Goal: Task Accomplishment & Management: Manage account settings

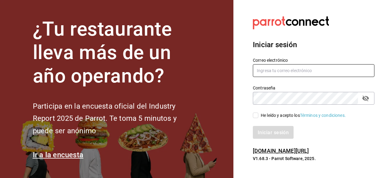
click at [273, 69] on input "text" at bounding box center [314, 70] width 122 height 13
type input "chgonzalez.mx@gmail.com"
click at [256, 116] on input "He leído y acepto los Términos y condiciones." at bounding box center [255, 114] width 5 height 5
checkbox input "true"
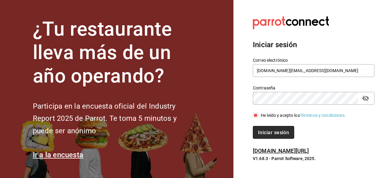
click at [265, 135] on button "Iniciar sesión" at bounding box center [273, 132] width 41 height 13
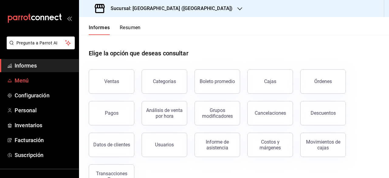
click at [42, 77] on span "Menú" at bounding box center [44, 80] width 59 height 8
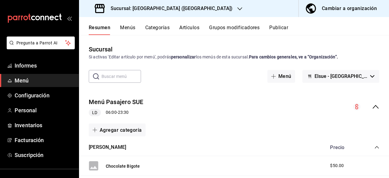
click at [75, 84] on link "Menú" at bounding box center [39, 80] width 79 height 13
click at [157, 29] on font "Categorías" at bounding box center [157, 28] width 25 height 6
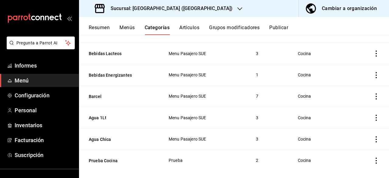
scroll to position [589, 0]
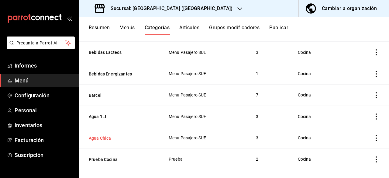
click at [103, 135] on button "Agua Chica" at bounding box center [119, 138] width 61 height 6
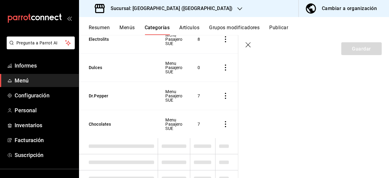
scroll to position [555, 0]
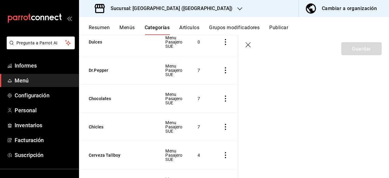
click at [250, 46] on icon "button" at bounding box center [248, 45] width 6 height 6
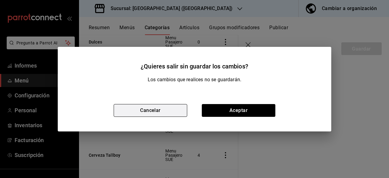
click at [173, 109] on button "Cancelar" at bounding box center [151, 110] width 74 height 13
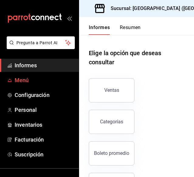
click at [26, 82] on font "Menú" at bounding box center [22, 80] width 14 height 6
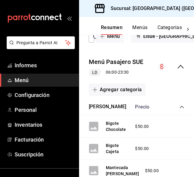
scroll to position [69, 0]
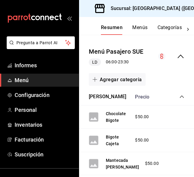
click at [170, 27] on font "Categorías" at bounding box center [169, 28] width 25 height 6
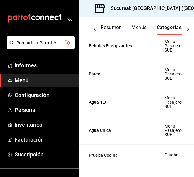
scroll to position [827, 0]
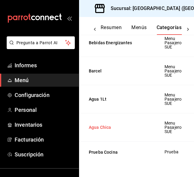
click at [108, 125] on button "Agua Chica" at bounding box center [119, 128] width 61 height 6
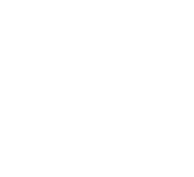
click at [91, 2] on html "Texto original Valora esta traducción Tu opinión servirá para ayudar a mejorar …" at bounding box center [97, 1] width 194 height 2
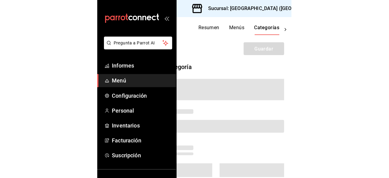
scroll to position [0, 0]
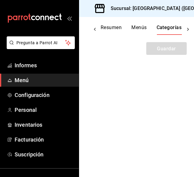
click at [114, 68] on div at bounding box center [118, 67] width 151 height 15
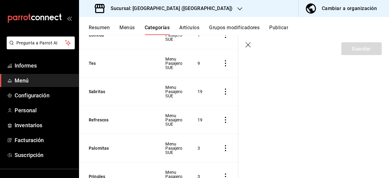
scroll to position [168, 0]
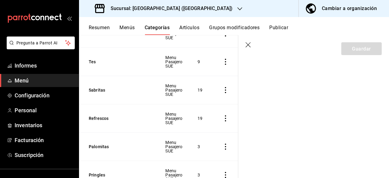
click at [188, 30] on font "Artículos" at bounding box center [189, 28] width 20 height 6
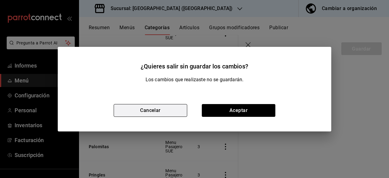
click at [171, 113] on button "Cancelar" at bounding box center [151, 110] width 74 height 13
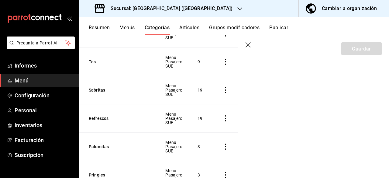
click at [150, 28] on font "Categorías" at bounding box center [157, 28] width 25 height 6
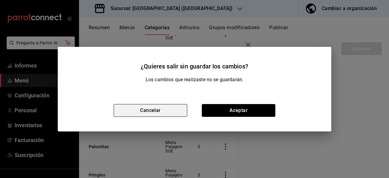
click at [148, 110] on font "Cancelar" at bounding box center [150, 110] width 21 height 6
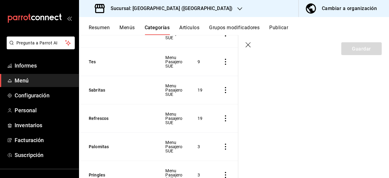
click at [129, 25] on font "Menús" at bounding box center [126, 28] width 15 height 6
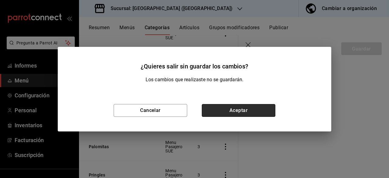
click at [194, 112] on button "Aceptar" at bounding box center [239, 110] width 74 height 13
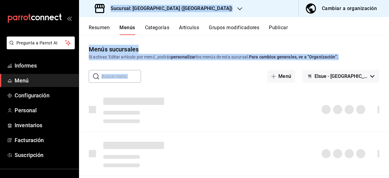
click at [156, 41] on div "Menús sucursales Si activas 'Editar artículo por menú', podrás personalizar los…" at bounding box center [234, 106] width 310 height 143
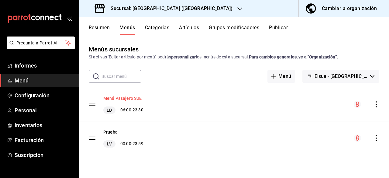
click at [132, 98] on font "Menú Pasajero SUE" at bounding box center [122, 98] width 39 height 5
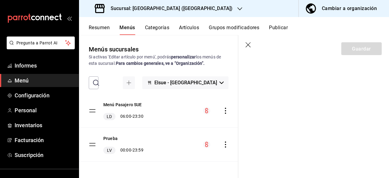
click at [162, 26] on font "Categorías" at bounding box center [157, 28] width 25 height 6
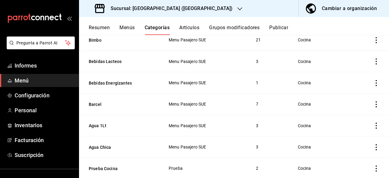
scroll to position [589, 0]
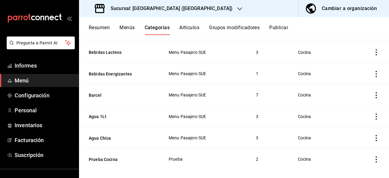
click at [373, 135] on icon "actions" at bounding box center [376, 138] width 6 height 6
click at [342, 108] on div at bounding box center [194, 89] width 389 height 178
click at [184, 22] on div "Resumen Menús Categorías Artículos Grupos modificadores Publicar" at bounding box center [234, 26] width 310 height 18
click at [186, 25] on font "Artículos" at bounding box center [189, 28] width 20 height 6
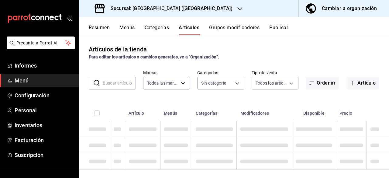
type input "bf7cb2a7-9f9a-455a-9171-abf6aa8c8f17"
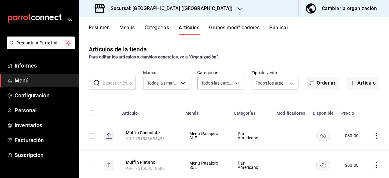
type input "3368ae44-ad91-49e9-9912-46a876d890ec,533bec7c-9329-48c2-bdbc-448787298f60,75d61…"
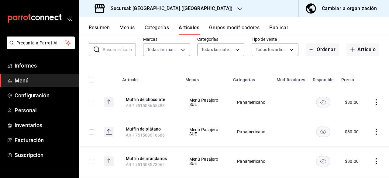
scroll to position [34, 0]
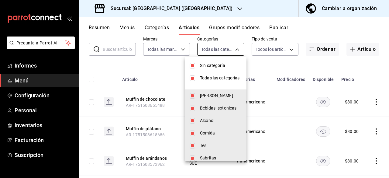
click at [237, 51] on body "Pregunta a Parrot AI Informes Menú Configuración Personal Inventarios Facturaci…" at bounding box center [194, 89] width 389 height 178
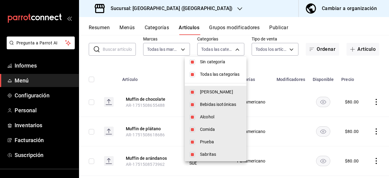
scroll to position [0, 0]
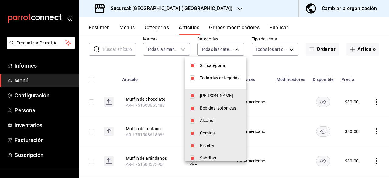
click at [193, 75] on input "checkbox" at bounding box center [192, 77] width 5 height 5
checkbox input "false"
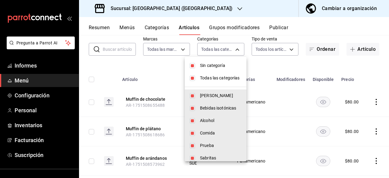
checkbox input "false"
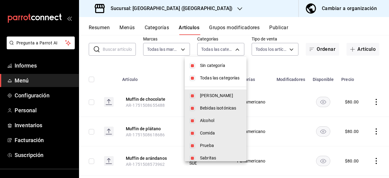
checkbox input "false"
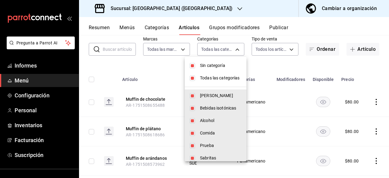
checkbox input "false"
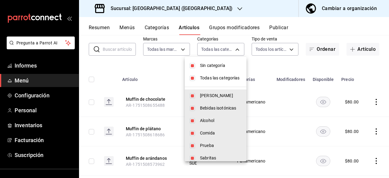
checkbox input "false"
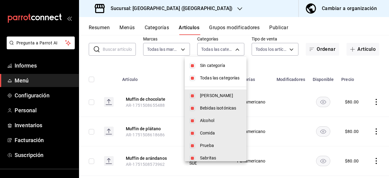
checkbox input "false"
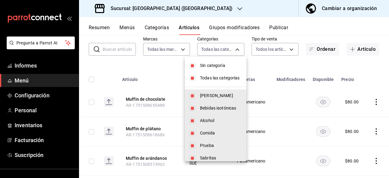
checkbox input "false"
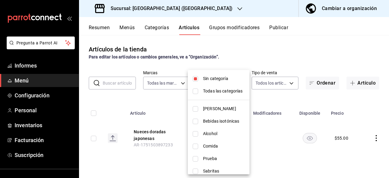
click at [194, 76] on input "checkbox" at bounding box center [195, 78] width 5 height 5
checkbox input "false"
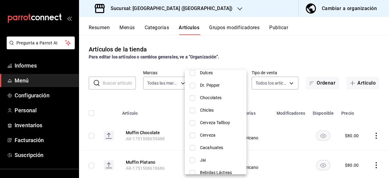
scroll to position [317, 0]
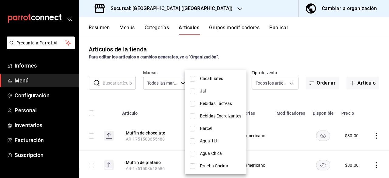
click at [193, 152] on input "checkbox" at bounding box center [192, 153] width 5 height 5
checkbox input "true"
type input "3921db01-5d1a-43f2-91ac-91616929df21"
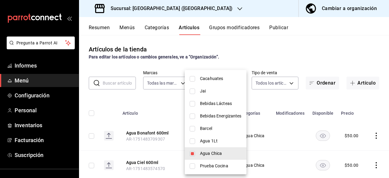
click at [320, 55] on div at bounding box center [194, 89] width 389 height 178
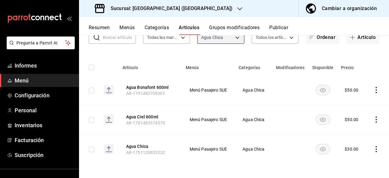
scroll to position [0, 0]
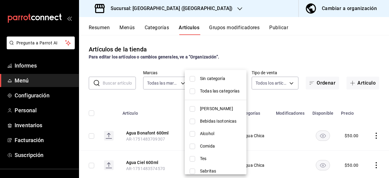
click at [233, 83] on body "Pregunta a Parrot AI Informes Menú Configuración Personal Inventarios Facturaci…" at bounding box center [194, 89] width 389 height 178
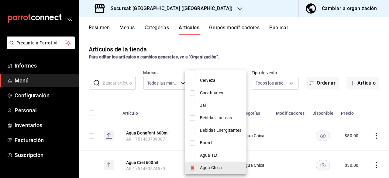
scroll to position [317, 0]
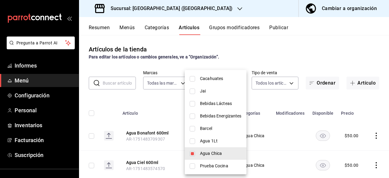
click at [192, 141] on input "checkbox" at bounding box center [192, 140] width 5 height 5
checkbox input "true"
type input "3921db01-5d1a-43f2-91ac-91616929df21,ac600b18-a2f3-47eb-bda8-16613ecc05cd"
click at [192, 153] on input "checkbox" at bounding box center [192, 153] width 5 height 5
checkbox input "false"
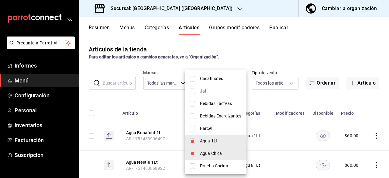
type input "ac600b18-a2f3-47eb-bda8-16613ecc05cd"
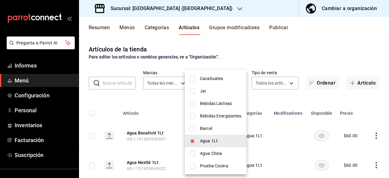
click at [268, 60] on div at bounding box center [194, 89] width 389 height 178
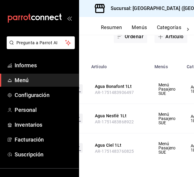
scroll to position [0, 0]
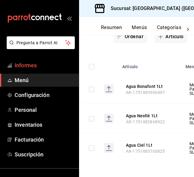
click at [32, 69] on span "Informes" at bounding box center [44, 65] width 59 height 8
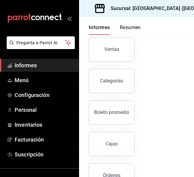
scroll to position [41, 0]
click at [125, 82] on button "Categorías" at bounding box center [112, 81] width 46 height 24
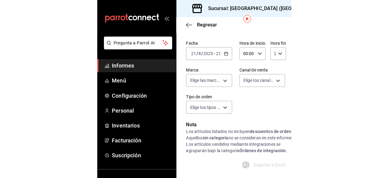
scroll to position [18, 0]
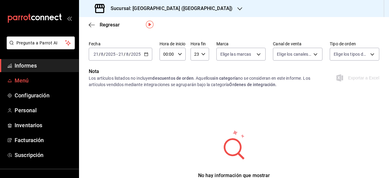
click at [25, 80] on font "Menú" at bounding box center [22, 80] width 14 height 6
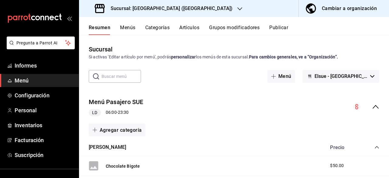
click at [192, 25] on font "Artículos" at bounding box center [189, 28] width 20 height 6
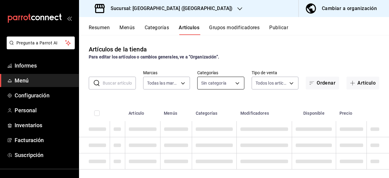
type input "bf7cb2a7-9f9a-455a-9171-abf6aa8c8f17"
type input "3368ae44-ad91-49e9-9912-46a876d890ec,533bec7c-9329-48c2-bdbc-448787298f60,75d61…"
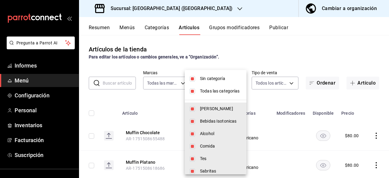
click at [234, 83] on body "Pregunta a Parrot AI Informes Menú Configuración Personal Inventarios Facturaci…" at bounding box center [194, 89] width 389 height 178
click at [190, 77] on input "checkbox" at bounding box center [192, 78] width 5 height 5
checkbox input "false"
click at [194, 88] on input "checkbox" at bounding box center [192, 90] width 5 height 5
checkbox input "false"
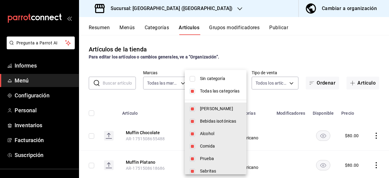
checkbox input "false"
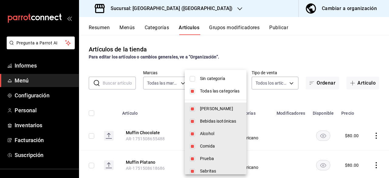
checkbox input "false"
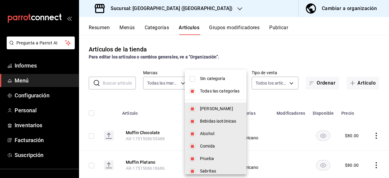
checkbox input "false"
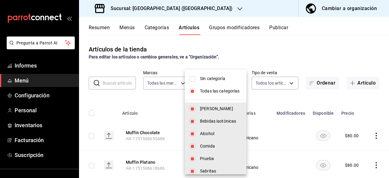
checkbox input "false"
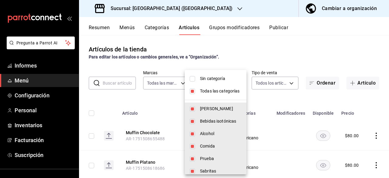
checkbox input "false"
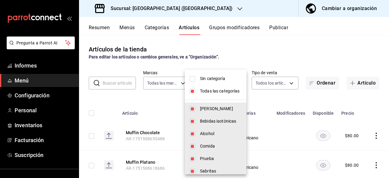
checkbox input "false"
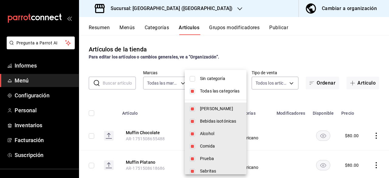
checkbox input "false"
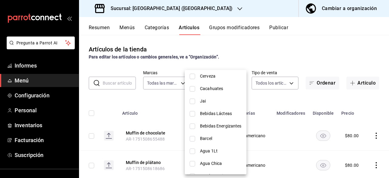
scroll to position [317, 0]
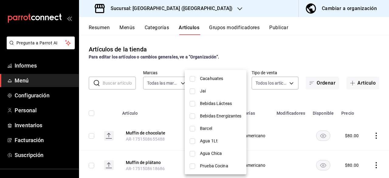
click at [194, 127] on input "checkbox" at bounding box center [192, 128] width 5 height 5
checkbox input "true"
type input "08a7a440-7173-454a-aef5-818d9d6bb653"
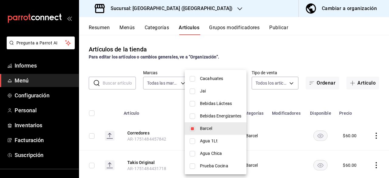
click at [288, 97] on div at bounding box center [194, 89] width 389 height 178
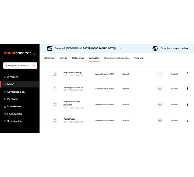
scroll to position [167, 0]
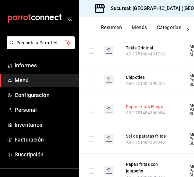
click at [173, 105] on button "Papas fritas Fuego" at bounding box center [150, 106] width 49 height 7
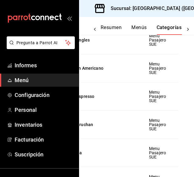
click at [166, 29] on font "Categorías" at bounding box center [168, 28] width 25 height 6
click at [170, 29] on font "Categorías" at bounding box center [168, 28] width 25 height 6
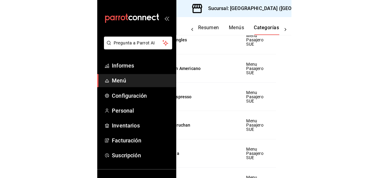
scroll to position [315, 0]
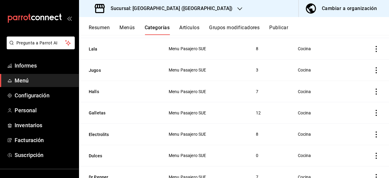
click at [152, 28] on font "Categorías" at bounding box center [157, 28] width 25 height 6
click at [187, 29] on font "Artículos" at bounding box center [189, 28] width 20 height 6
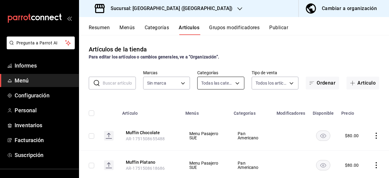
type input "3368ae44-ad91-49e9-9912-46a876d890ec,533bec7c-9329-48c2-bdbc-448787298f60,75d61…"
click at [194, 84] on body "Pregunta a Parrot AI Informes Menú Configuración Personal Inventarios Facturaci…" at bounding box center [194, 89] width 389 height 178
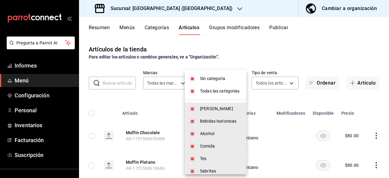
type input "bf7cb2a7-9f9a-455a-9171-abf6aa8c8f17"
click at [194, 82] on li "Sin categoría" at bounding box center [216, 78] width 62 height 12
checkbox input "false"
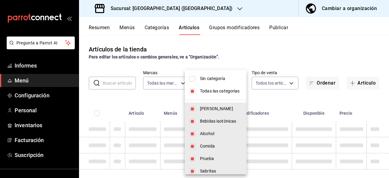
click at [194, 89] on input "checkbox" at bounding box center [192, 90] width 5 height 5
checkbox input "false"
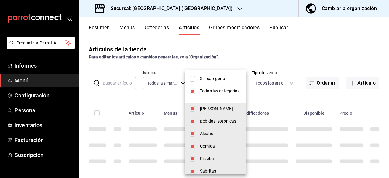
checkbox input "false"
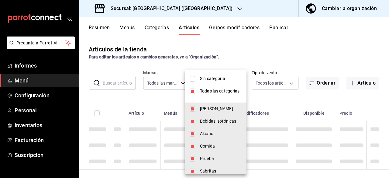
checkbox input "false"
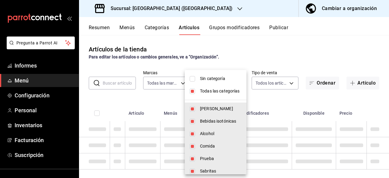
checkbox input "false"
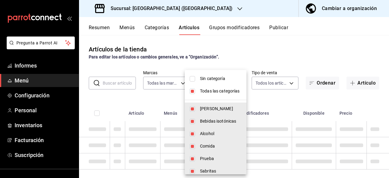
checkbox input "false"
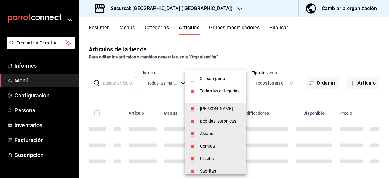
checkbox input "false"
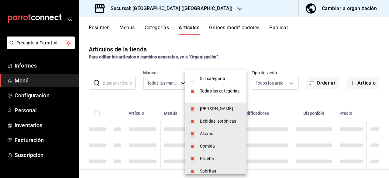
checkbox input "false"
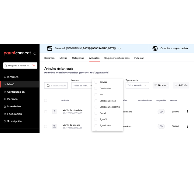
scroll to position [317, 0]
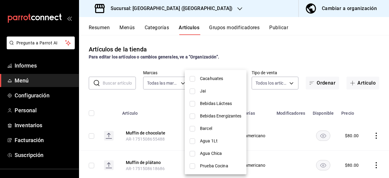
click at [193, 128] on input "checkbox" at bounding box center [192, 128] width 5 height 5
checkbox input "true"
type input "08a7a440-7173-454a-aef5-818d9d6bb653"
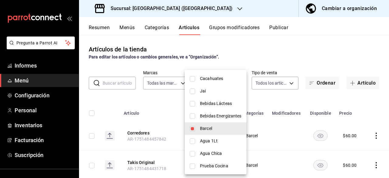
click at [194, 59] on div at bounding box center [194, 89] width 389 height 178
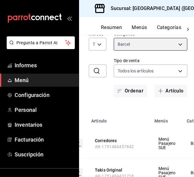
scroll to position [16, 0]
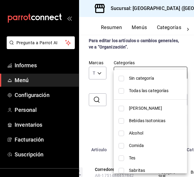
click at [179, 74] on body "Pregunta a Parrot AI Informes Menú Configuración Personal Inventarios Facturaci…" at bounding box center [97, 88] width 194 height 177
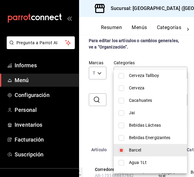
scroll to position [296, 0]
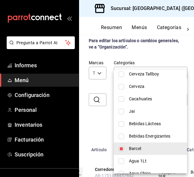
click at [121, 149] on input "checkbox" at bounding box center [120, 148] width 5 height 5
checkbox input "false"
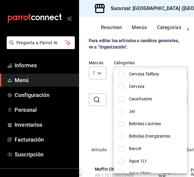
click at [121, 139] on input "checkbox" at bounding box center [120, 136] width 5 height 5
checkbox input "true"
type input "cecf09d7-0cc9-4d77-b7bb-36625959b1c9"
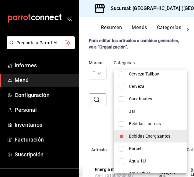
click at [104, 125] on div at bounding box center [97, 88] width 194 height 177
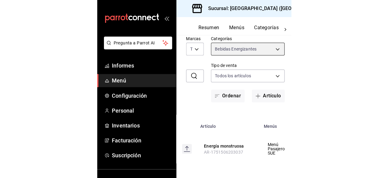
scroll to position [0, 20]
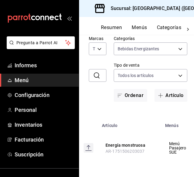
click at [163, 108] on div "Artículos de la tienda Para editar los artículos o cambios generales, ve a “Org…" at bounding box center [136, 106] width 115 height 142
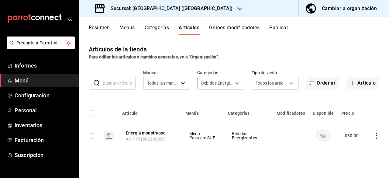
click at [190, 26] on font "Artículos" at bounding box center [189, 28] width 21 height 6
click at [194, 84] on font "Artículo" at bounding box center [366, 83] width 18 height 6
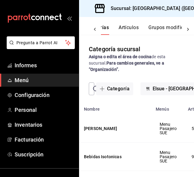
scroll to position [0, 74]
click at [131, 28] on font "Artículos" at bounding box center [128, 28] width 20 height 6
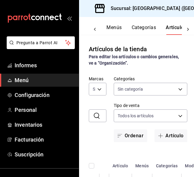
scroll to position [0, 31]
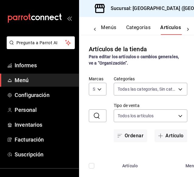
type input "3368ae44-ad91-49e9-9912-46a876d890ec,533bec7c-9329-48c2-bdbc-448787298f60,75d61…"
type input "bf7cb2a7-9f9a-455a-9171-abf6aa8c8f17"
click at [183, 91] on body "Pregunta a Parrot AI Informes Menú Configuración Personal Inventarios Facturaci…" at bounding box center [97, 88] width 194 height 177
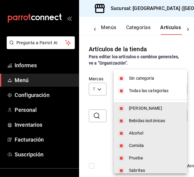
click at [121, 76] on input "checkbox" at bounding box center [120, 78] width 5 height 5
checkbox input "false"
click at [121, 89] on input "checkbox" at bounding box center [120, 90] width 5 height 5
checkbox input "false"
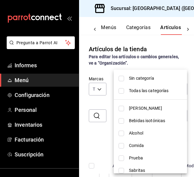
checkbox input "false"
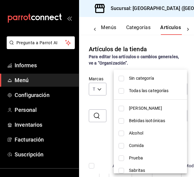
checkbox input "false"
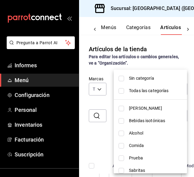
checkbox input "false"
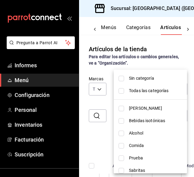
checkbox input "false"
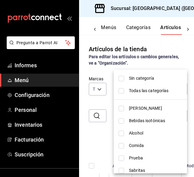
checkbox input "false"
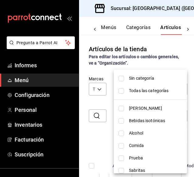
checkbox input "false"
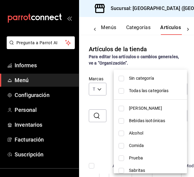
checkbox input "false"
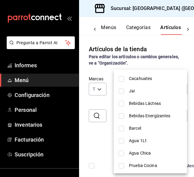
scroll to position [317, 0]
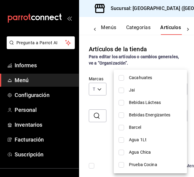
click at [121, 104] on input "checkbox" at bounding box center [120, 102] width 5 height 5
checkbox input "true"
type input "61fb2fb5-16a7-4215-893b-17b0baf98c1e"
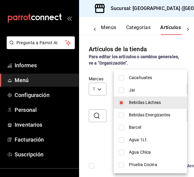
click at [95, 101] on div at bounding box center [97, 88] width 194 height 177
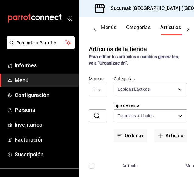
click at [95, 101] on div "​ ​ Marcas Todas las marcas, Sin marca bf7cb2a7-9f9a-455a-9171-abf6aa8c8f17 Cat…" at bounding box center [136, 109] width 115 height 66
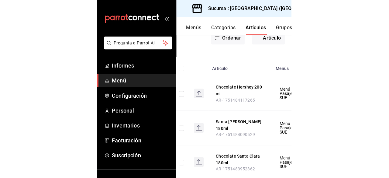
scroll to position [54, 0]
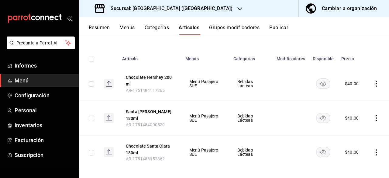
click at [194, 84] on icon "comportamiento" at bounding box center [375, 84] width 1 height 6
click at [194, 43] on div at bounding box center [194, 89] width 389 height 178
click at [194, 149] on icon "comportamiento" at bounding box center [376, 152] width 6 height 6
click at [194, 140] on li "Editar" at bounding box center [348, 137] width 36 height 12
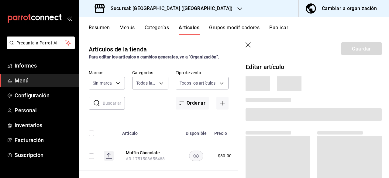
type input "3368ae44-ad91-49e9-9912-46a876d890ec,533bec7c-9329-48c2-bdbc-448787298f60,75d61…"
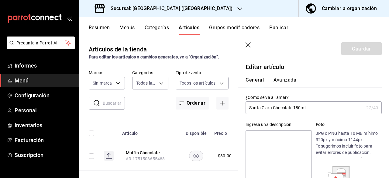
type input "$40.00"
type input "bf7cb2a7-9f9a-455a-9171-abf6aa8c8f17"
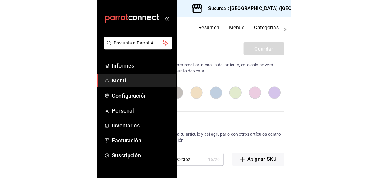
scroll to position [334, 0]
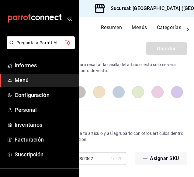
click at [134, 118] on div "Código SKU Asigna un SKU a tu artículo y así agruparlo con otros artículos dent…" at bounding box center [114, 133] width 143 height 64
click at [134, 76] on div "Color Elige un color para resaltar la casilla del artículo, esto solo se verá r…" at bounding box center [118, 76] width 136 height 49
click at [120, 50] on header "Guardar" at bounding box center [118, 47] width 151 height 25
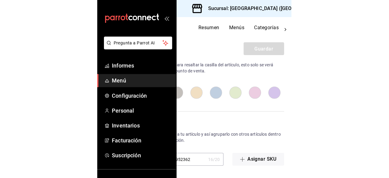
scroll to position [334, 0]
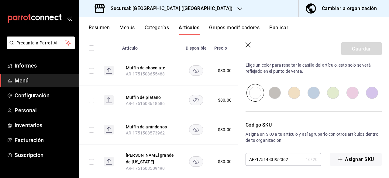
click at [193, 29] on font "Artículos" at bounding box center [189, 28] width 21 height 6
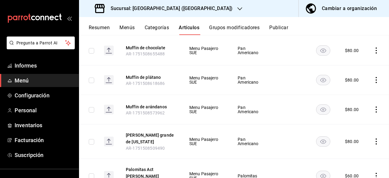
scroll to position [65, 0]
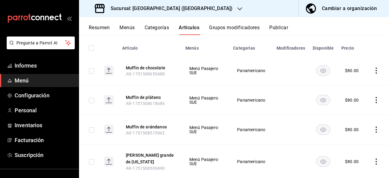
click at [167, 29] on font "Categorías" at bounding box center [157, 28] width 25 height 6
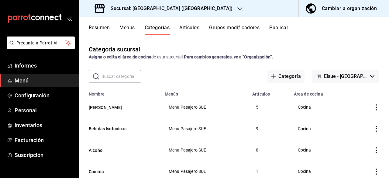
click at [199, 28] on font "Artículos" at bounding box center [189, 28] width 20 height 6
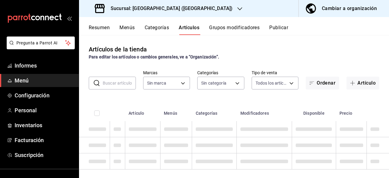
type input "bf7cb2a7-9f9a-455a-9171-abf6aa8c8f17"
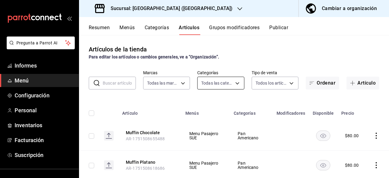
type input "3368ae44-ad91-49e9-9912-46a876d890ec,533bec7c-9329-48c2-bdbc-448787298f60,75d61…"
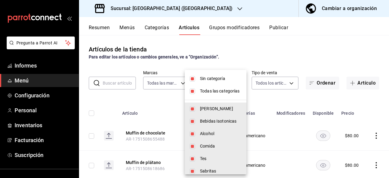
click at [233, 84] on body "Pregunta a Parrot AI Informes Menú Configuración Personal Inventarios Facturaci…" at bounding box center [194, 89] width 389 height 178
click at [192, 80] on input "checkbox" at bounding box center [192, 78] width 5 height 5
checkbox input "false"
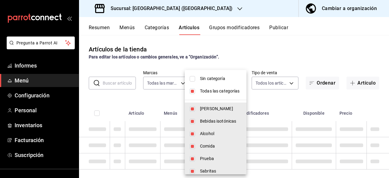
click at [193, 91] on input "checkbox" at bounding box center [192, 90] width 5 height 5
checkbox input "false"
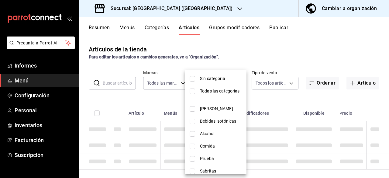
checkbox input "false"
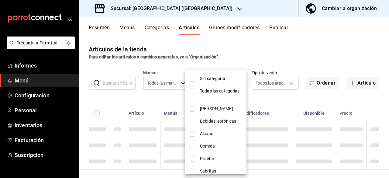
checkbox input "false"
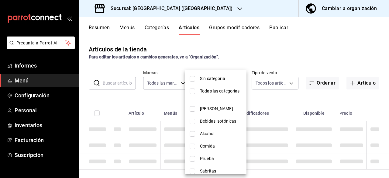
checkbox input "false"
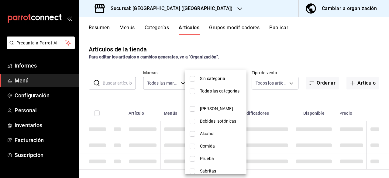
checkbox input "false"
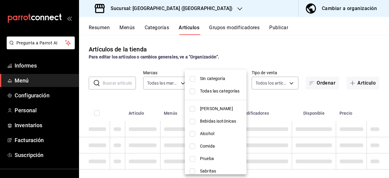
checkbox input "false"
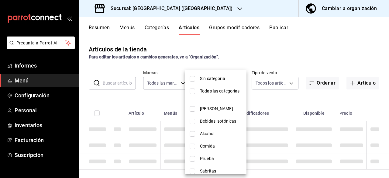
checkbox input "false"
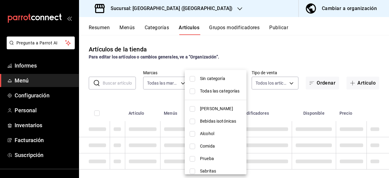
checkbox input "false"
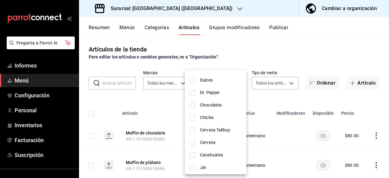
scroll to position [317, 0]
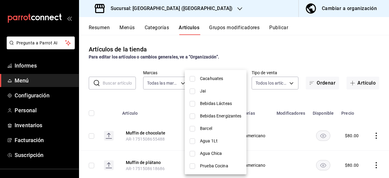
click at [218, 102] on font "Bebidas Lácteas" at bounding box center [216, 103] width 32 height 5
type input "61fb2fb5-16a7-4215-893b-17b0baf98c1e"
checkbox input "true"
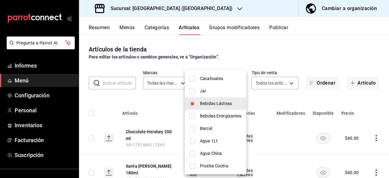
drag, startPoint x: 386, startPoint y: 96, endPoint x: 384, endPoint y: 120, distance: 24.1
click at [384, 120] on div at bounding box center [194, 89] width 389 height 178
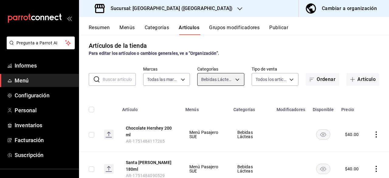
scroll to position [2, 0]
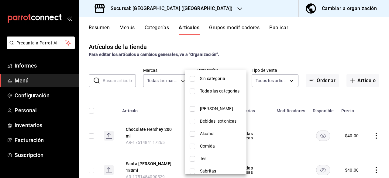
click at [232, 79] on body "Pregunta a Parrot AI Informes Menú Configuración Personal Inventarios Facturaci…" at bounding box center [194, 89] width 389 height 178
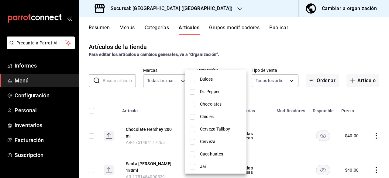
scroll to position [317, 0]
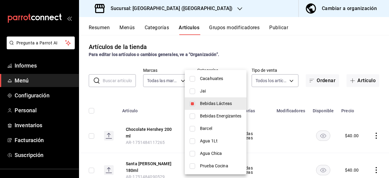
click at [194, 104] on input "checkbox" at bounding box center [192, 103] width 5 height 5
checkbox input "false"
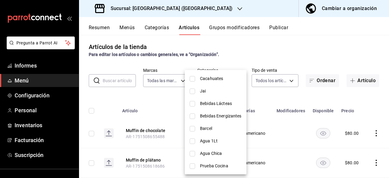
click at [192, 90] on input "checkbox" at bounding box center [192, 90] width 5 height 5
checkbox input "true"
type input "7f47c442-e64c-443c-8091-5f4cbcd49589"
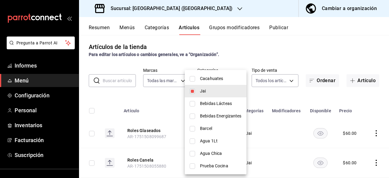
click at [167, 98] on div at bounding box center [194, 89] width 389 height 178
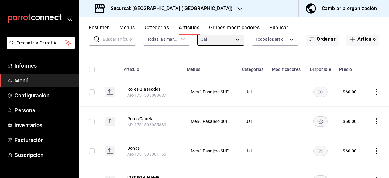
scroll to position [10, 0]
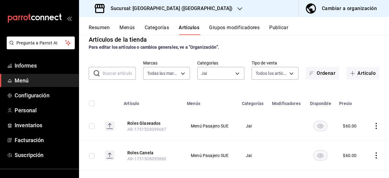
click at [215, 99] on th "Menús" at bounding box center [210, 101] width 55 height 19
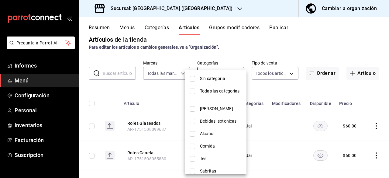
click at [235, 70] on body "Pregunta a Parrot AI Informes Menú Configuración Personal Inventarios Facturaci…" at bounding box center [194, 89] width 389 height 178
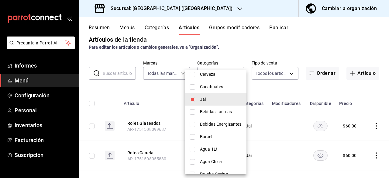
scroll to position [312, 0]
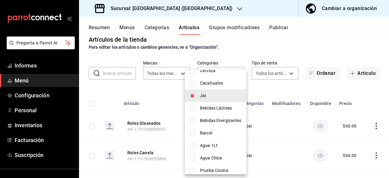
click at [263, 91] on div at bounding box center [194, 89] width 389 height 178
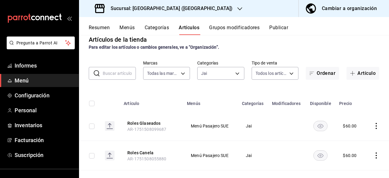
click at [258, 130] on td "Jai" at bounding box center [253, 125] width 30 height 29
click at [160, 27] on font "Categorías" at bounding box center [157, 28] width 25 height 6
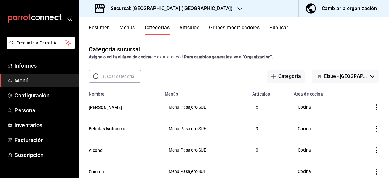
click at [190, 27] on font "Artículos" at bounding box center [189, 28] width 20 height 6
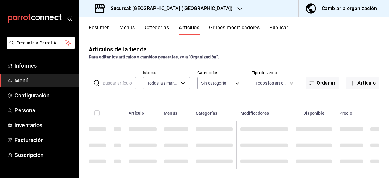
type input "bf7cb2a7-9f9a-455a-9171-abf6aa8c8f17"
type input "3368ae44-ad91-49e9-9912-46a876d890ec,533bec7c-9329-48c2-bdbc-448787298f60,75d61…"
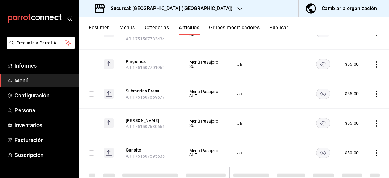
scroll to position [620, 0]
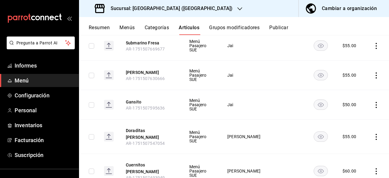
click at [162, 30] on font "Categorías" at bounding box center [157, 28] width 25 height 6
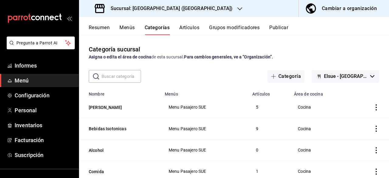
click at [193, 29] on font "Artículos" at bounding box center [189, 28] width 20 height 6
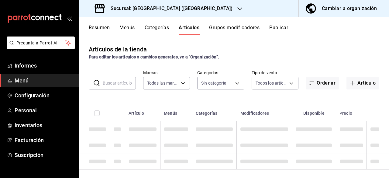
type input "bf7cb2a7-9f9a-455a-9171-abf6aa8c8f17"
type input "3368ae44-ad91-49e9-9912-46a876d890ec,533bec7c-9329-48c2-bdbc-448787298f60,75d61…"
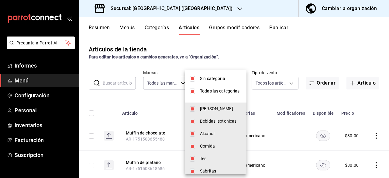
click at [233, 85] on body "Pregunta a Parrot AI Informes Menú Configuración Personal Inventarios Facturaci…" at bounding box center [194, 89] width 389 height 178
click at [191, 74] on li "Sin categoría" at bounding box center [216, 78] width 62 height 12
checkbox input "false"
click at [194, 91] on input "checkbox" at bounding box center [192, 90] width 5 height 5
checkbox input "false"
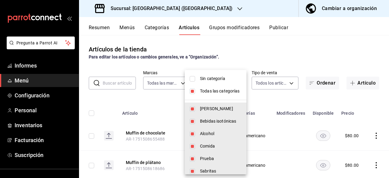
checkbox input "false"
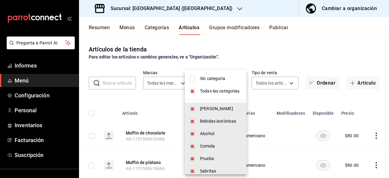
checkbox input "false"
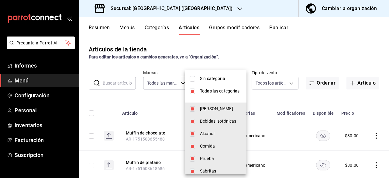
checkbox input "false"
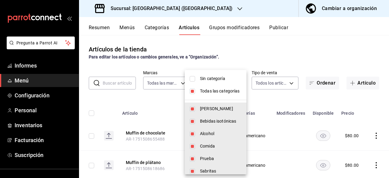
checkbox input "false"
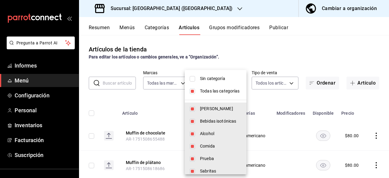
checkbox input "false"
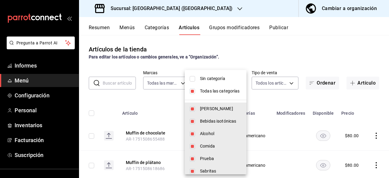
checkbox input "false"
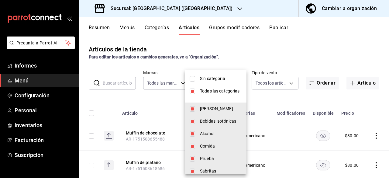
checkbox input "false"
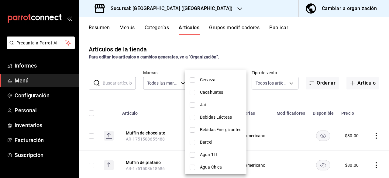
scroll to position [303, 0]
click at [193, 102] on input "checkbox" at bounding box center [192, 104] width 5 height 5
checkbox input "true"
type input "7f47c442-e64c-443c-8091-5f4cbcd49589"
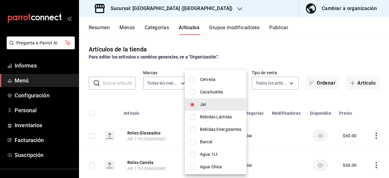
click at [272, 98] on div at bounding box center [194, 89] width 389 height 178
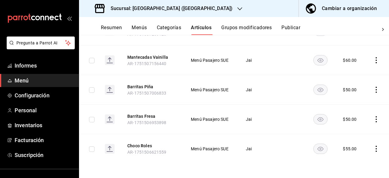
scroll to position [583, 0]
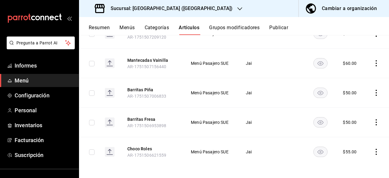
click at [160, 30] on font "Categorías" at bounding box center [157, 28] width 25 height 6
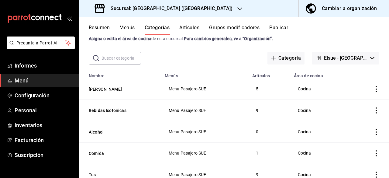
scroll to position [19, 0]
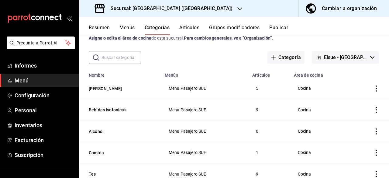
click at [116, 57] on input "text" at bounding box center [120, 57] width 39 height 12
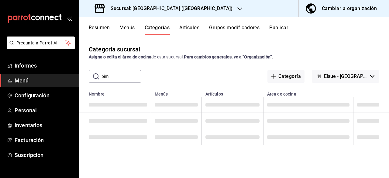
scroll to position [0, 0]
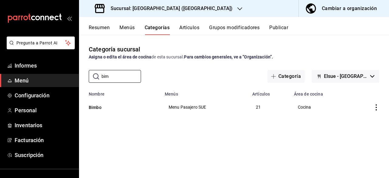
type input "bim"
click at [190, 30] on font "Artículos" at bounding box center [189, 28] width 20 height 6
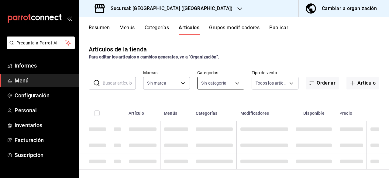
type input "bf7cb2a7-9f9a-455a-9171-abf6aa8c8f17"
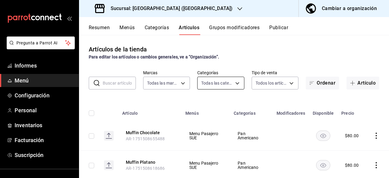
type input "3368ae44-ad91-49e9-9912-46a876d890ec,533bec7c-9329-48c2-bdbc-448787298f60,75d61…"
click at [235, 88] on body "Pregunta a Parrot AI Informes Menú Configuración Personal Inventarios Facturaci…" at bounding box center [194, 89] width 389 height 178
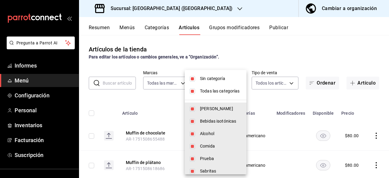
click at [189, 79] on li "Sin categoría" at bounding box center [216, 78] width 62 height 12
checkbox input "false"
click at [193, 87] on li "Todas las categorías" at bounding box center [216, 91] width 62 height 12
checkbox input "false"
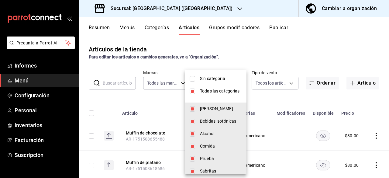
checkbox input "false"
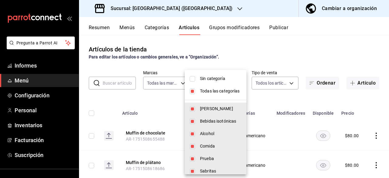
checkbox input "false"
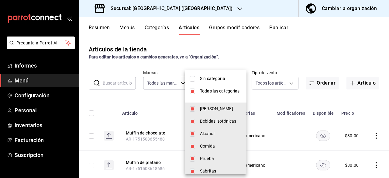
checkbox input "false"
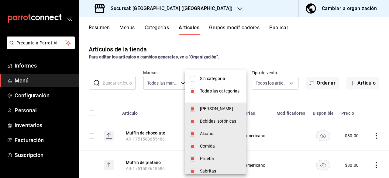
checkbox input "false"
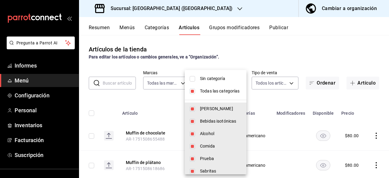
checkbox input "false"
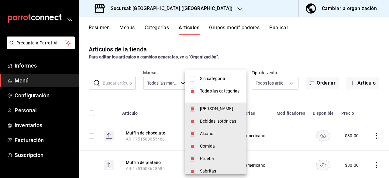
checkbox input "false"
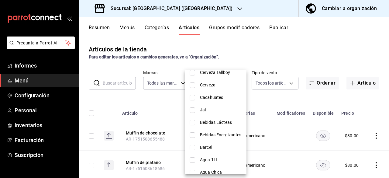
scroll to position [297, 0]
click at [210, 102] on li "Cacahuates" at bounding box center [216, 98] width 62 height 12
type input "01c4a885-a005-4793-9550-9cf5dc09b168"
checkbox input "true"
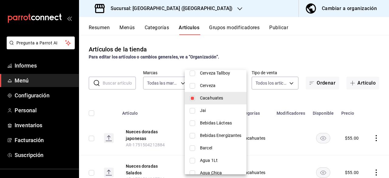
click at [271, 99] on div at bounding box center [194, 89] width 389 height 178
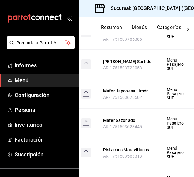
scroll to position [258, 0]
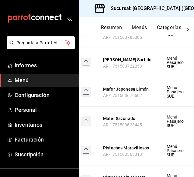
click at [141, 127] on th "Mafer Sazonado AR-1751503628445" at bounding box center [127, 121] width 63 height 29
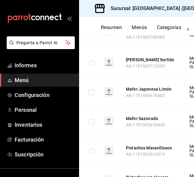
scroll to position [289, 0]
